Goal: Information Seeking & Learning: Learn about a topic

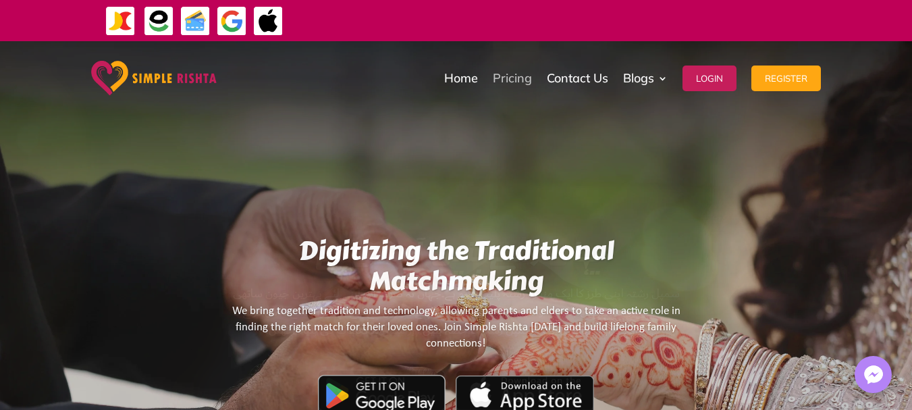
click at [505, 79] on link "Pricing" at bounding box center [512, 78] width 39 height 67
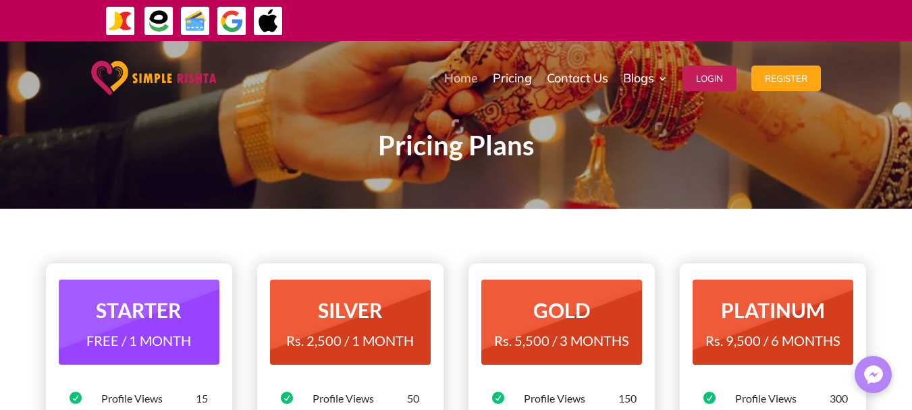
click at [447, 72] on link "Home" at bounding box center [461, 78] width 34 height 67
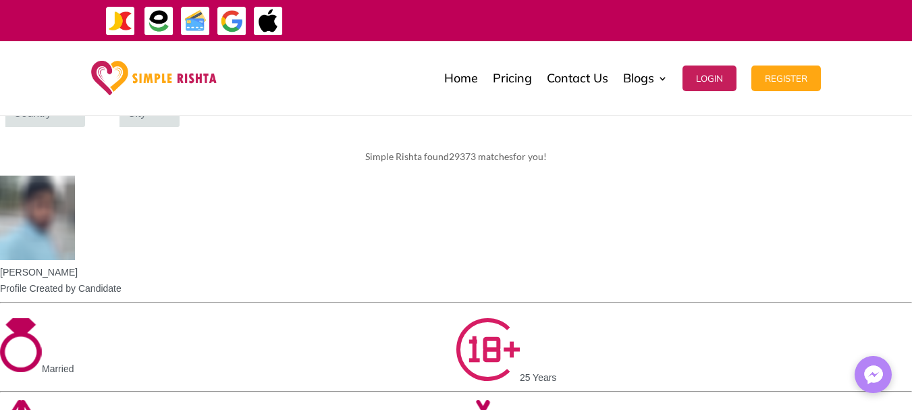
scroll to position [682, 0]
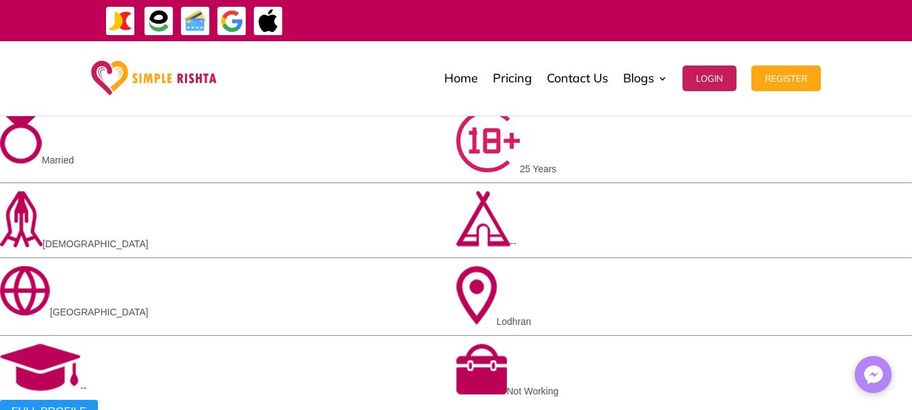
click at [873, 103] on div "Home Pricing Contact Us Blogs English Blog Urdu Blog Login Register Home Pricin…" at bounding box center [456, 78] width 912 height 75
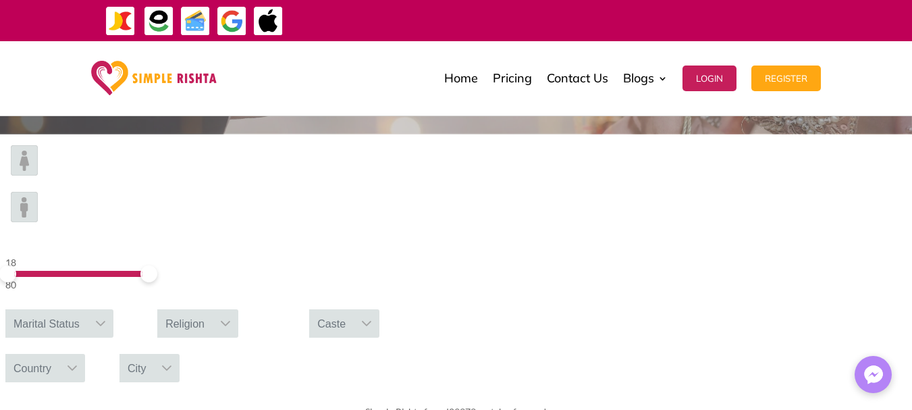
scroll to position [392, 0]
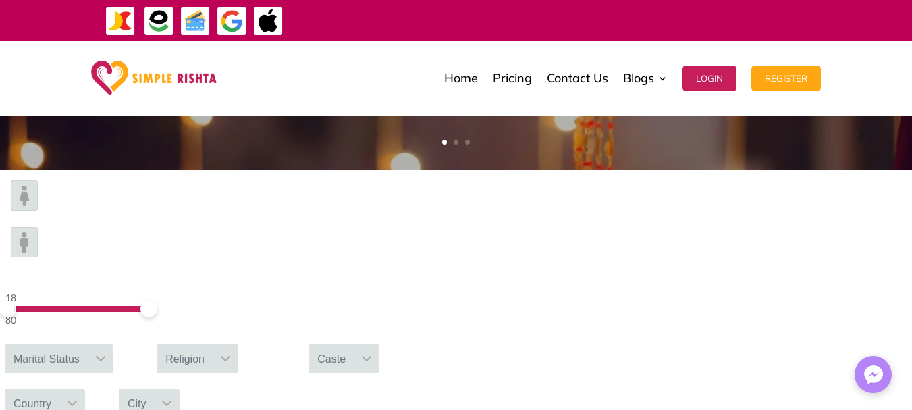
click at [146, 306] on span at bounding box center [75, 309] width 141 height 7
click at [146, 290] on div "18 56" at bounding box center [75, 309] width 141 height 38
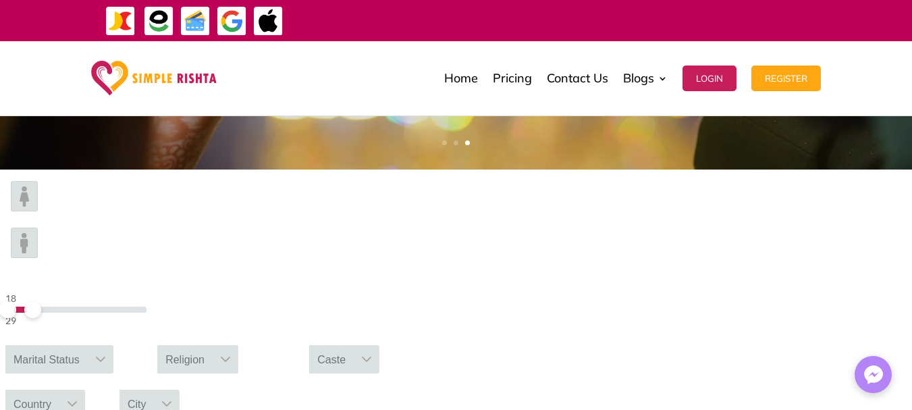
drag, startPoint x: 195, startPoint y: 220, endPoint x: 172, endPoint y: 220, distance: 22.9
click at [41, 301] on span at bounding box center [32, 309] width 17 height 17
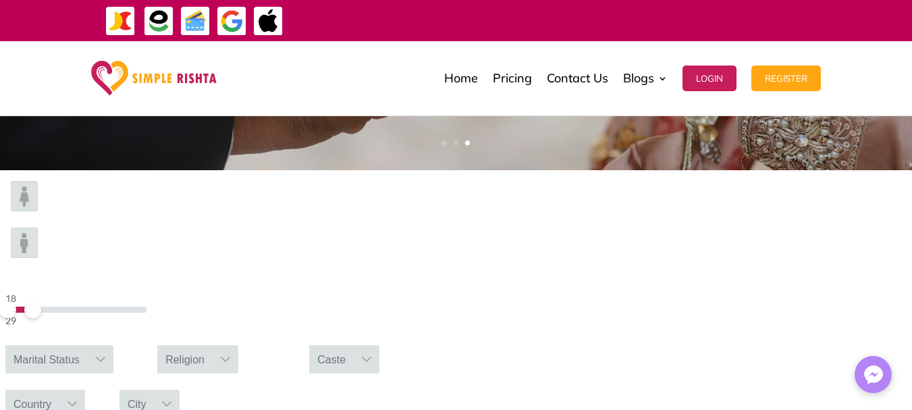
click at [88, 345] on div "Marital Status" at bounding box center [46, 359] width 82 height 28
click at [106, 354] on icon at bounding box center [100, 359] width 11 height 11
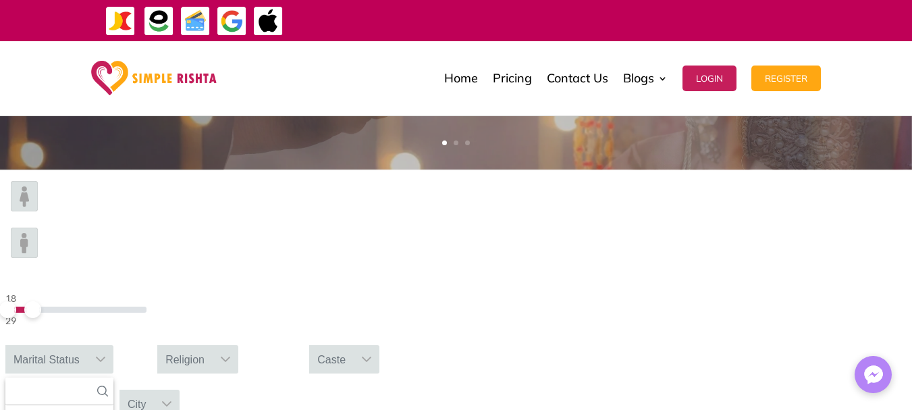
click at [106, 354] on icon at bounding box center [100, 359] width 11 height 11
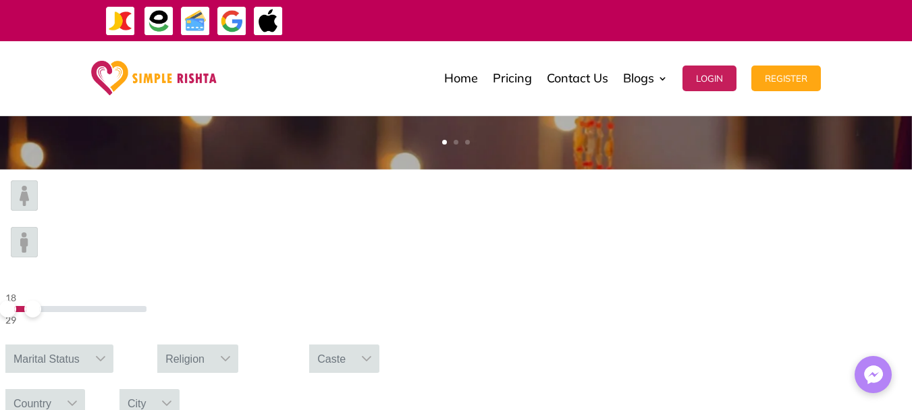
click at [213, 344] on div "Religion" at bounding box center [184, 358] width 55 height 28
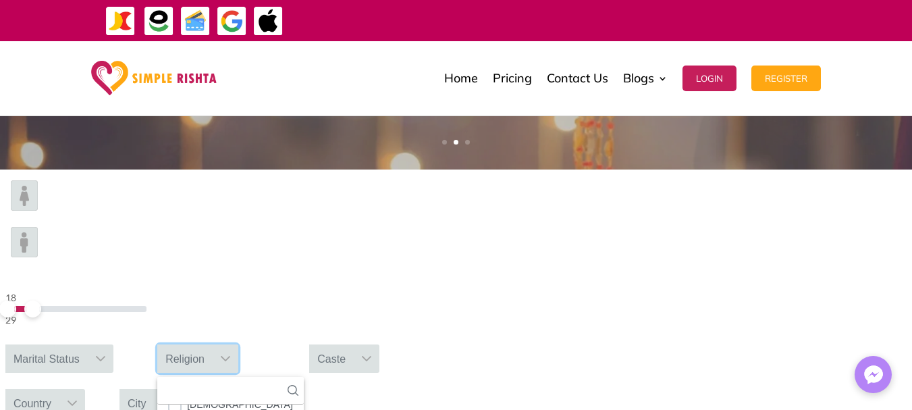
scroll to position [79, 0]
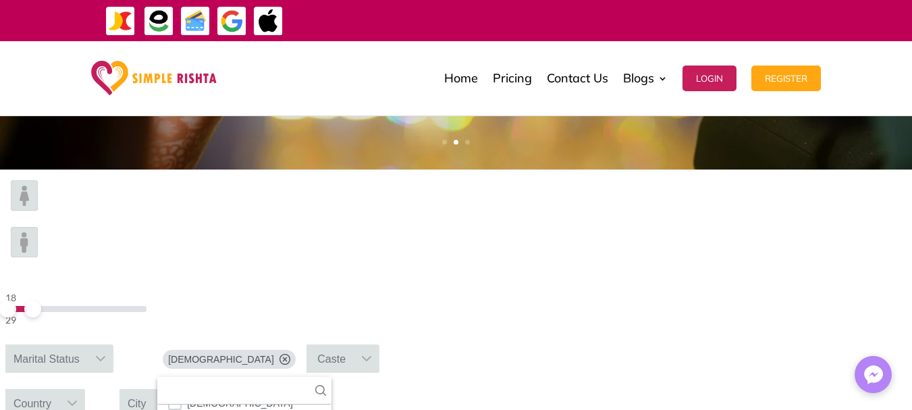
click at [88, 344] on div "Marital Status" at bounding box center [46, 358] width 82 height 28
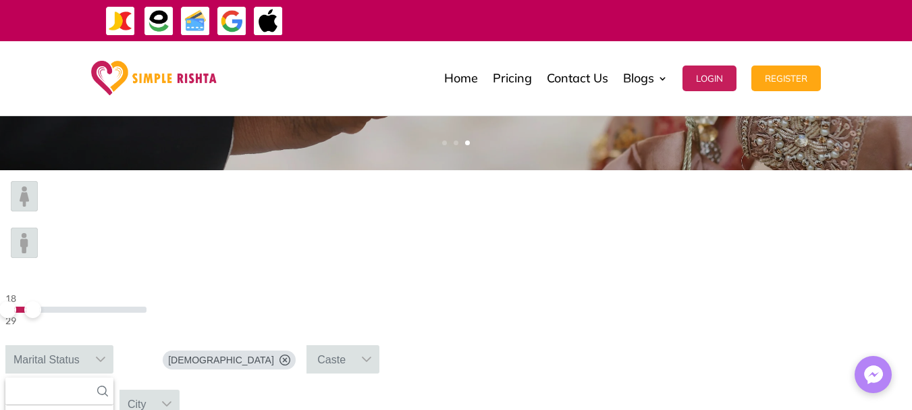
click at [379, 345] on div at bounding box center [367, 359] width 26 height 28
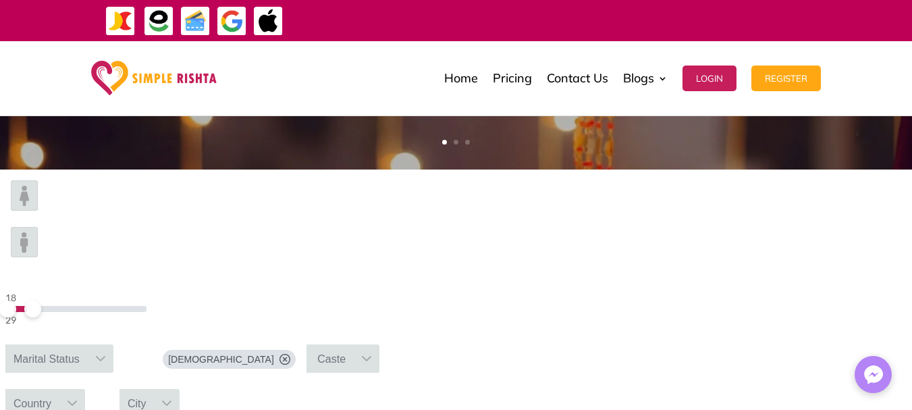
click at [59, 389] on div "Country" at bounding box center [32, 403] width 54 height 28
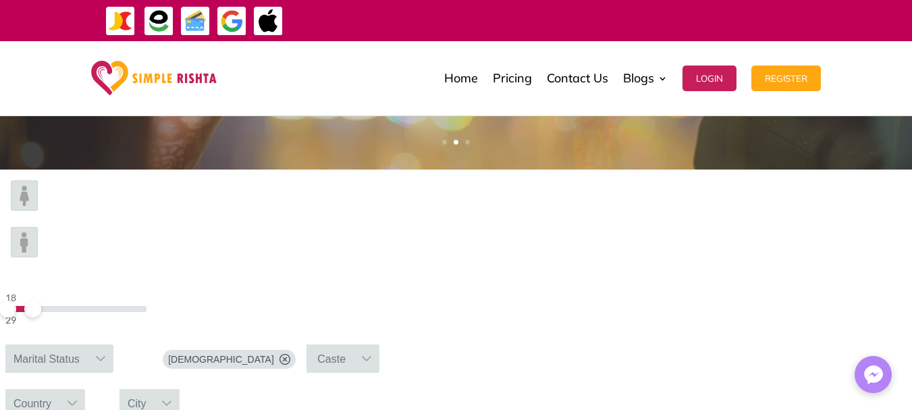
type input "****"
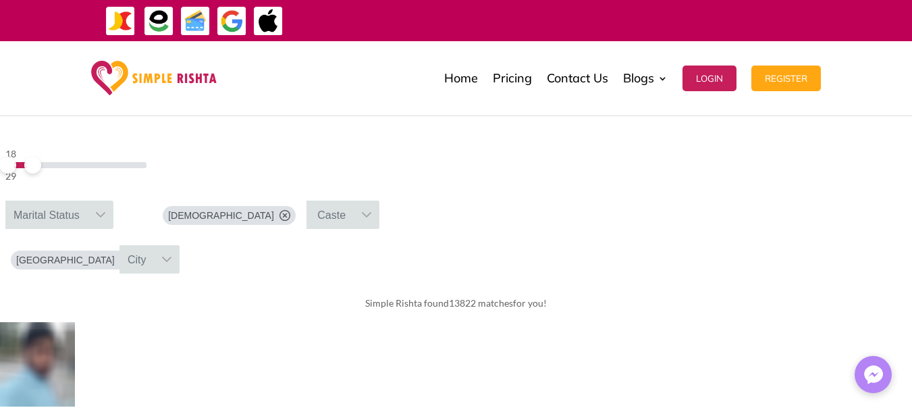
scroll to position [376, 0]
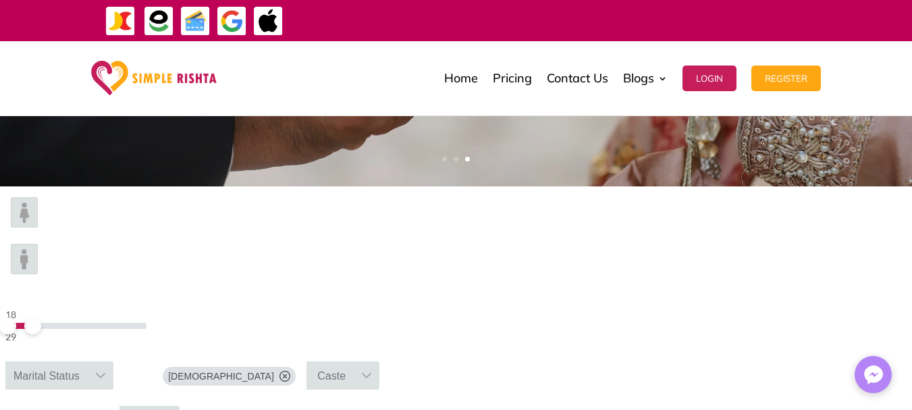
click at [88, 361] on div "Marital Status" at bounding box center [46, 375] width 82 height 28
click at [113, 393] on input "text" at bounding box center [59, 407] width 108 height 28
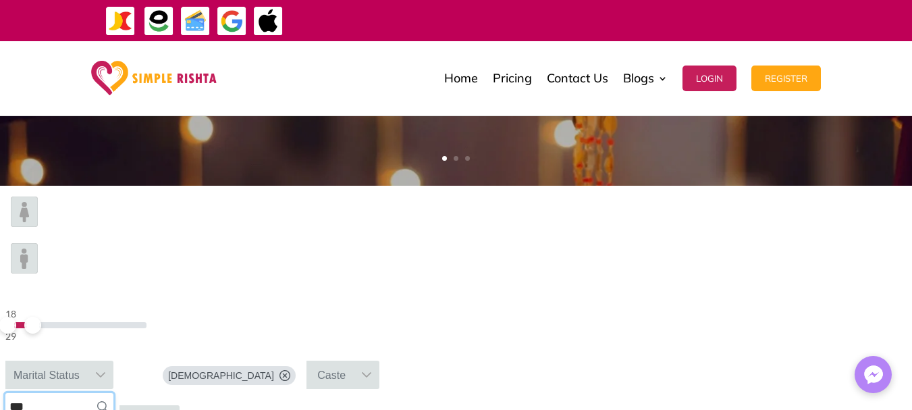
type input "***"
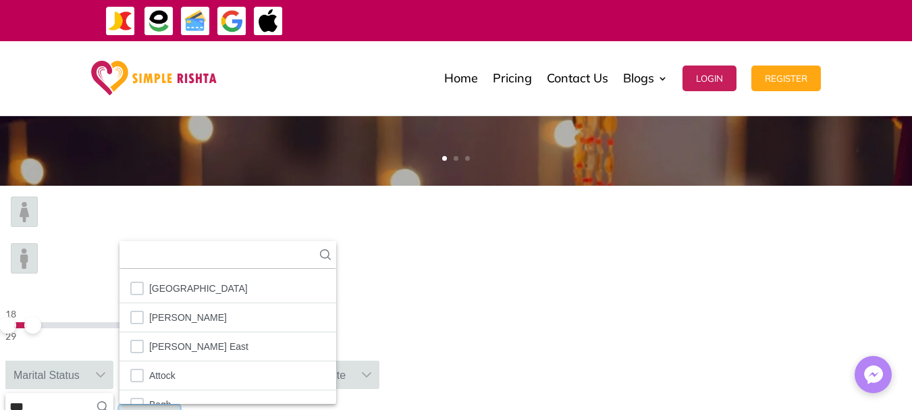
scroll to position [15, 2]
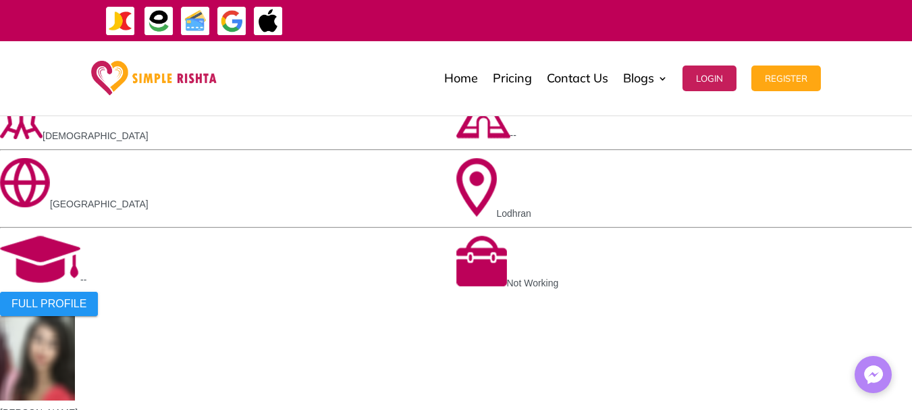
scroll to position [1201, 0]
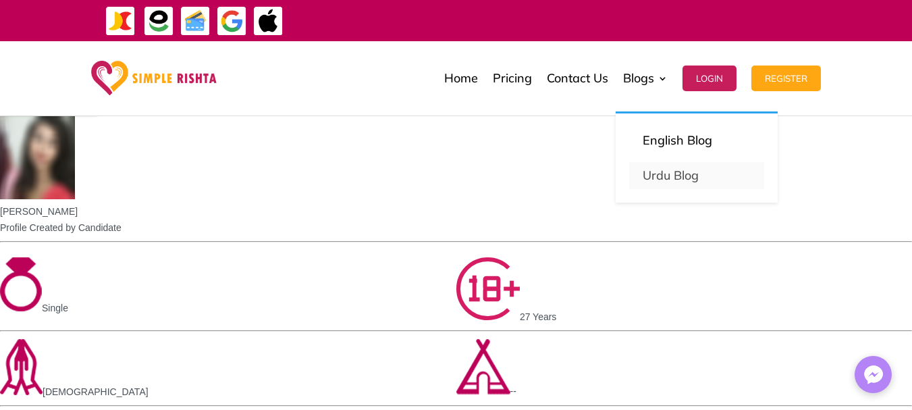
click at [690, 180] on link "Urdu Blog" at bounding box center [696, 175] width 135 height 27
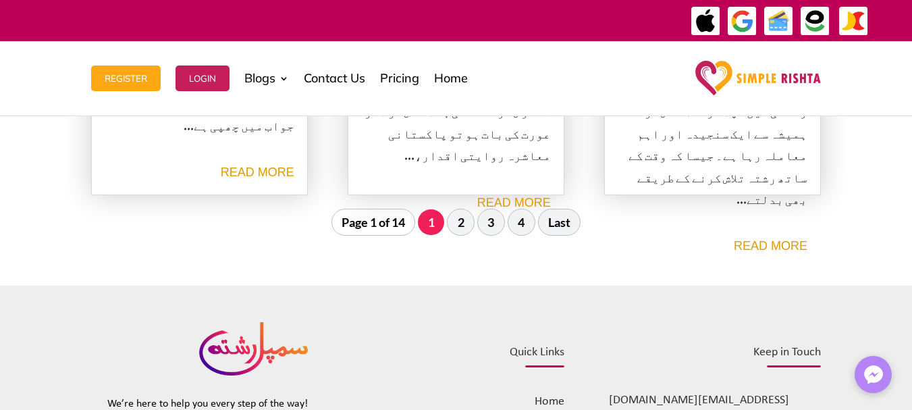
scroll to position [1790, 0]
